Goal: Information Seeking & Learning: Check status

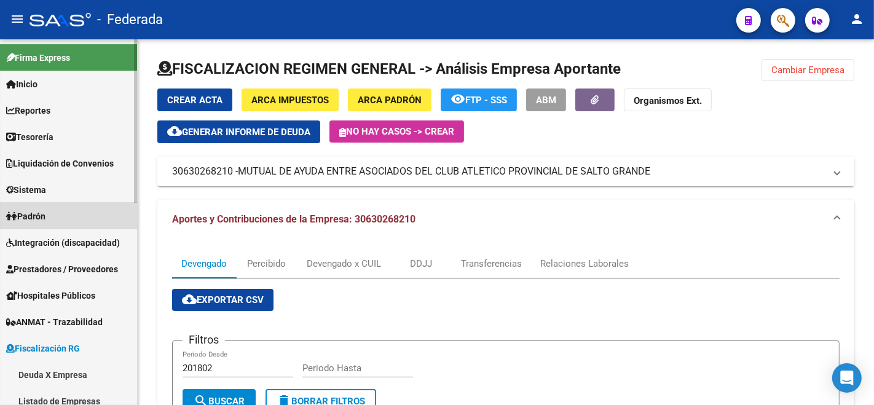
click at [38, 210] on span "Padrón" at bounding box center [25, 217] width 39 height 14
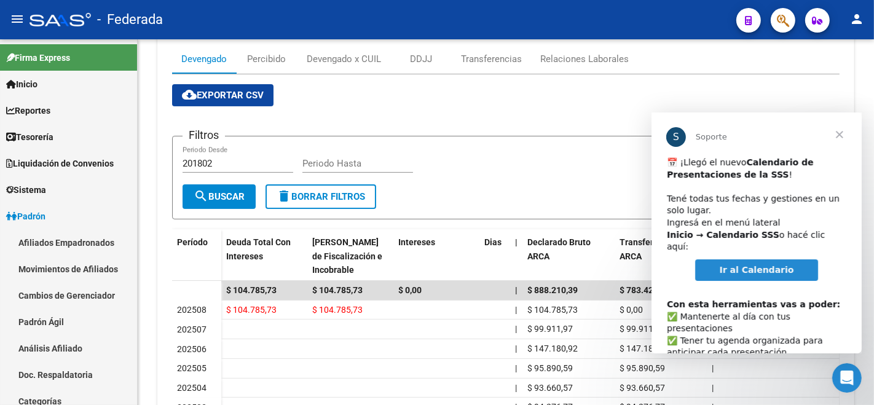
scroll to position [63, 0]
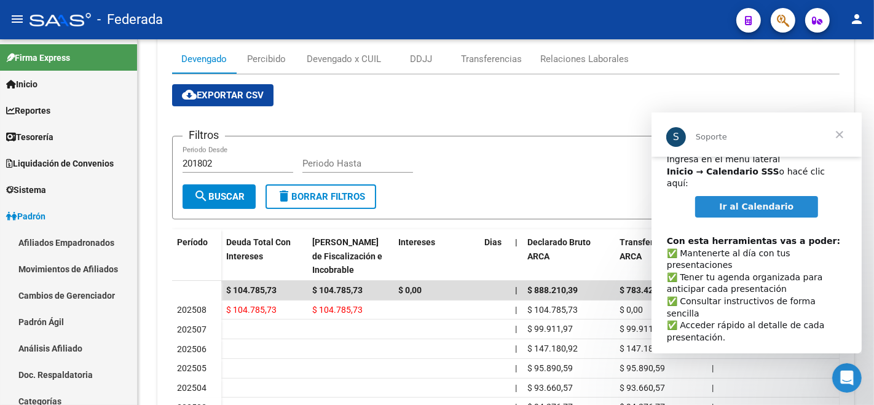
click at [835, 135] on span "Cerrar" at bounding box center [839, 135] width 44 height 44
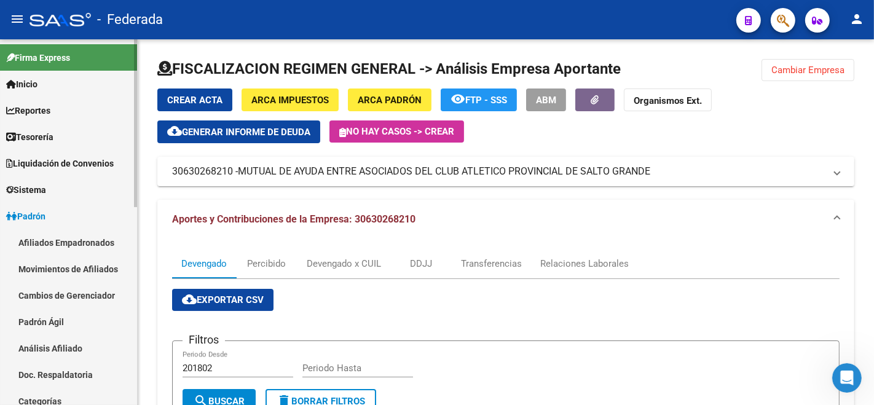
scroll to position [137, 0]
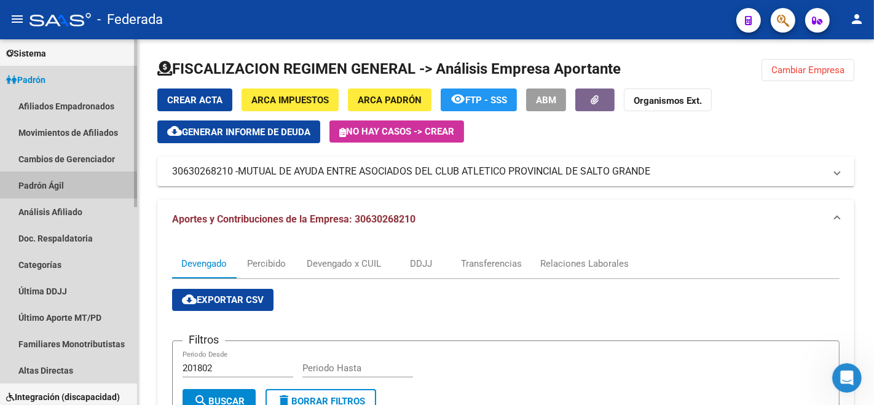
click at [30, 182] on link "Padrón Ágil" at bounding box center [68, 185] width 137 height 26
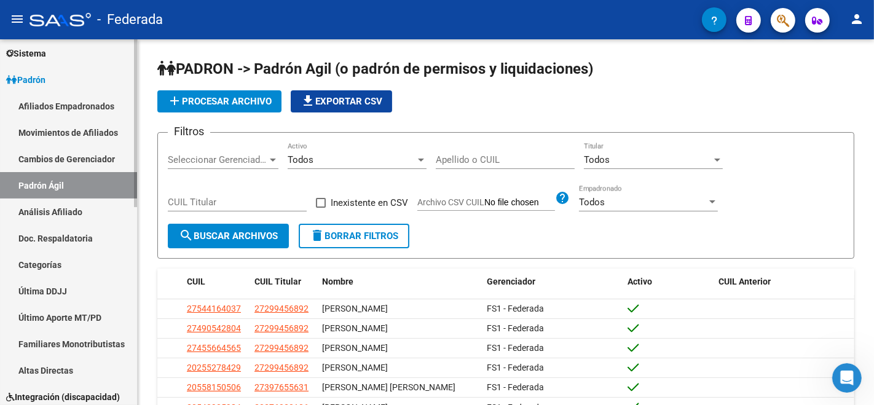
click at [44, 210] on link "Análisis Afiliado" at bounding box center [68, 212] width 137 height 26
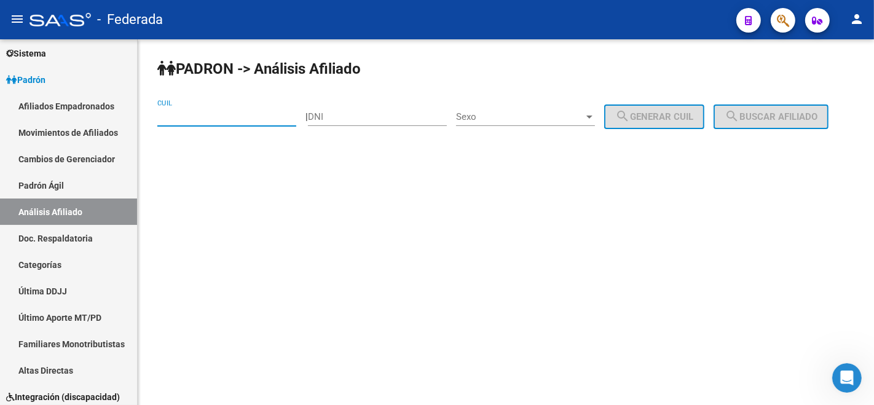
click at [167, 121] on input "CUIL" at bounding box center [226, 116] width 139 height 11
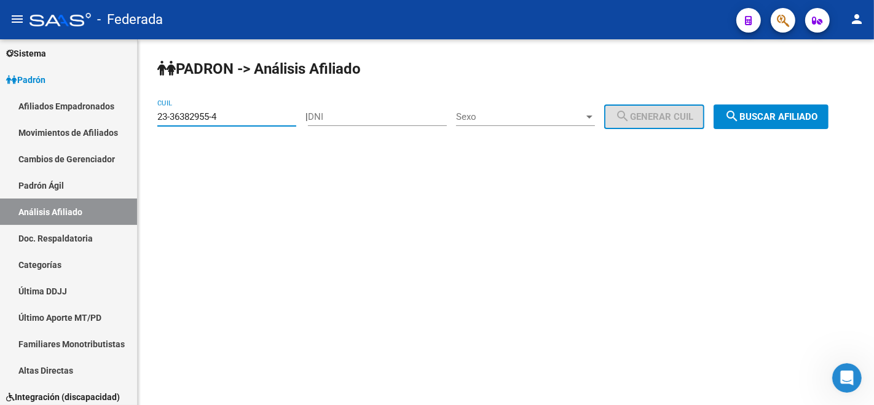
type input "23-36382955-4"
click at [714, 129] on button "search Buscar afiliado" at bounding box center [771, 117] width 115 height 25
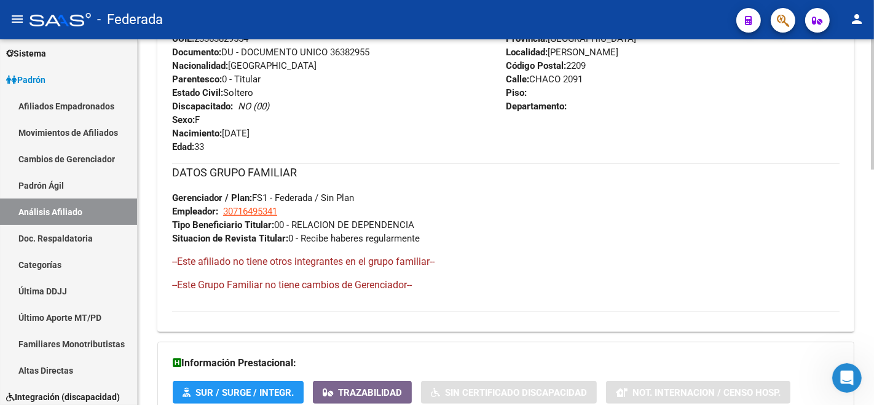
scroll to position [662, 0]
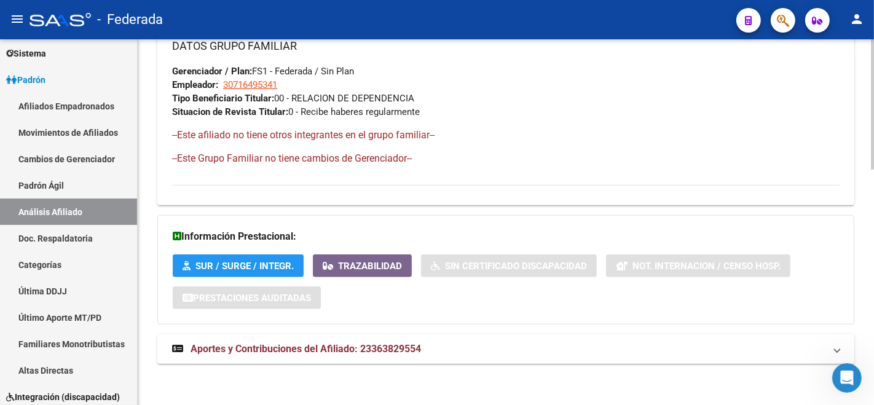
click at [346, 343] on span "Aportes y Contribuciones del Afiliado: 23363829554" at bounding box center [306, 349] width 231 height 12
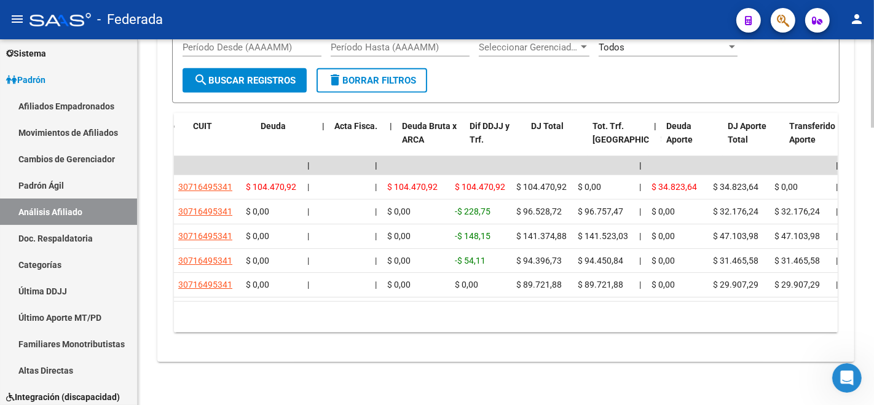
scroll to position [0, 0]
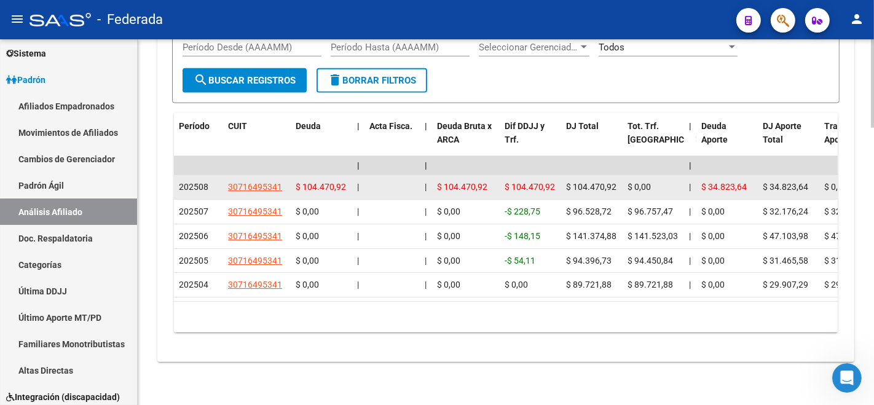
click at [329, 182] on span "$ 104.470,92" at bounding box center [321, 187] width 50 height 10
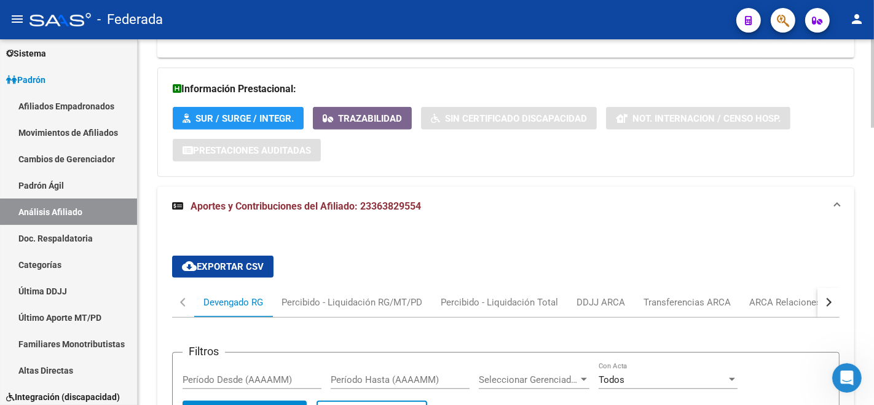
scroll to position [808, 0]
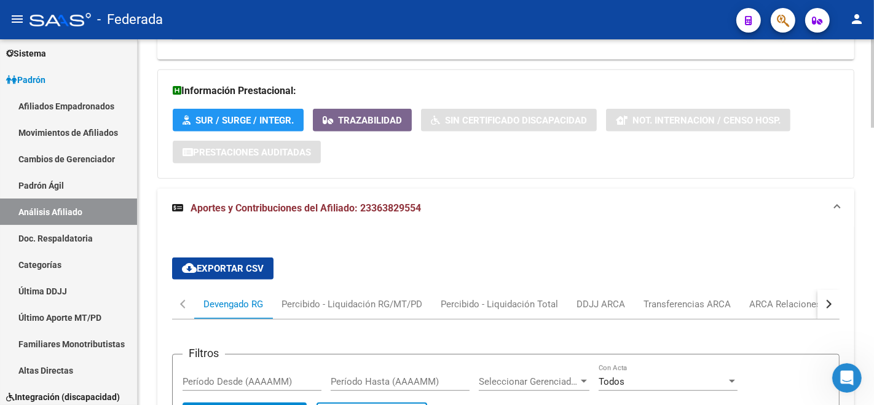
click at [363, 202] on span "Aportes y Contribuciones del Afiliado: 23363829554" at bounding box center [306, 208] width 231 height 12
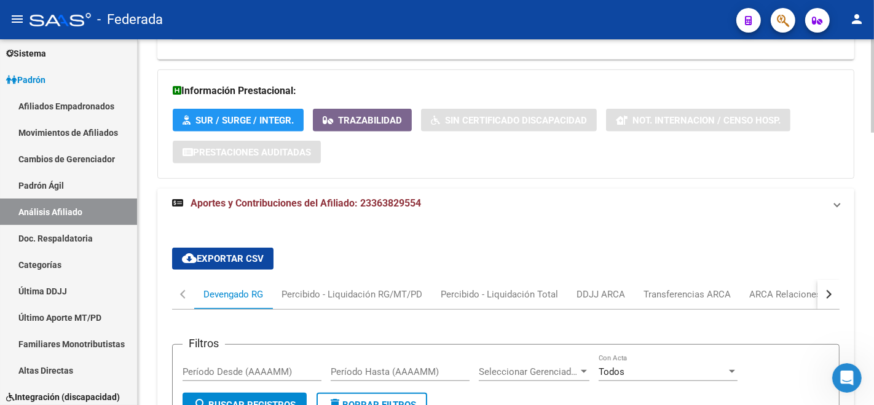
scroll to position [662, 0]
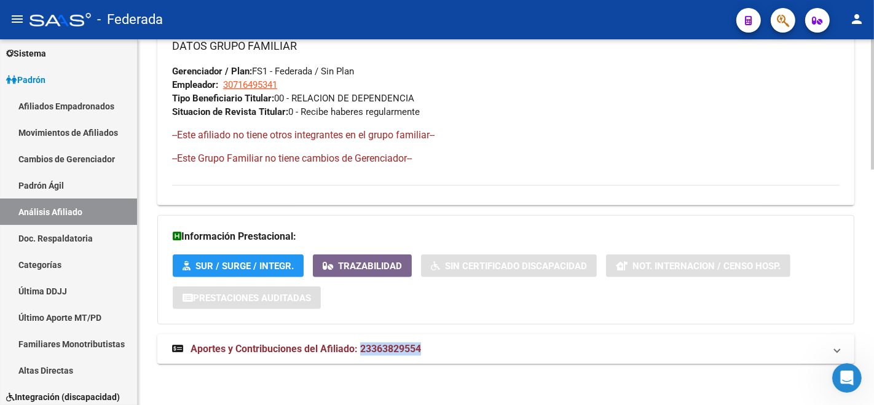
drag, startPoint x: 362, startPoint y: 344, endPoint x: 428, endPoint y: 350, distance: 66.8
click at [428, 350] on mat-panel-title "Aportes y Contribuciones del Afiliado: 23363829554" at bounding box center [498, 349] width 653 height 14
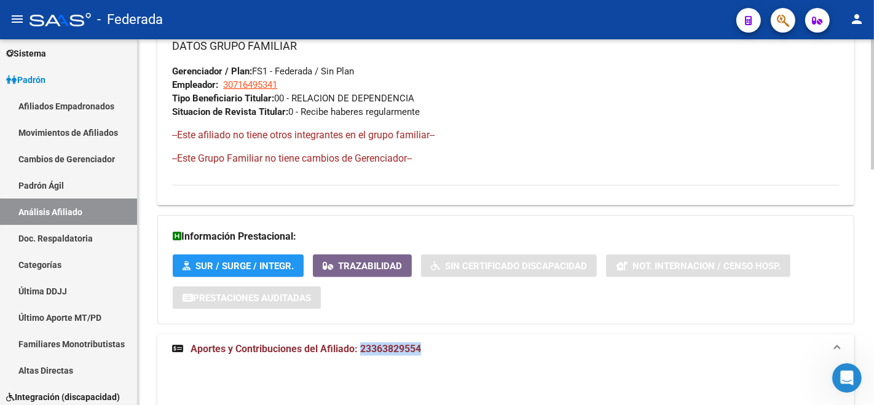
scroll to position [808, 0]
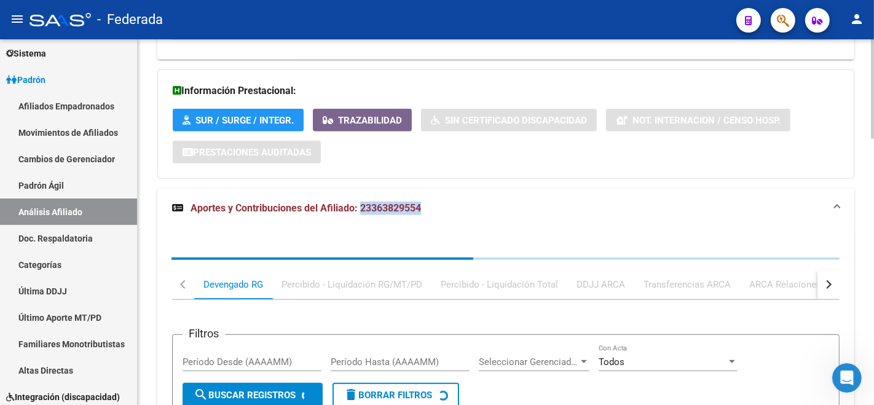
copy span "23363829554"
